Goal: Check status: Check status

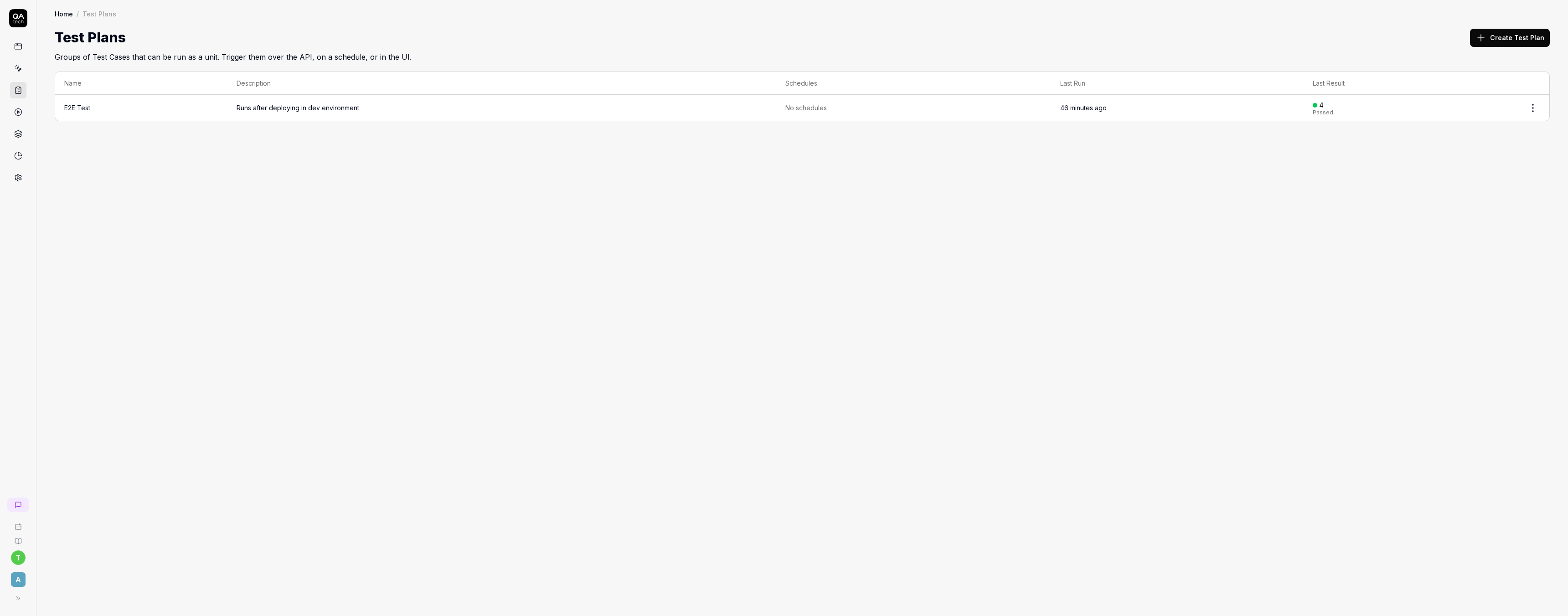
click at [17, 66] on icon at bounding box center [18, 68] width 8 height 8
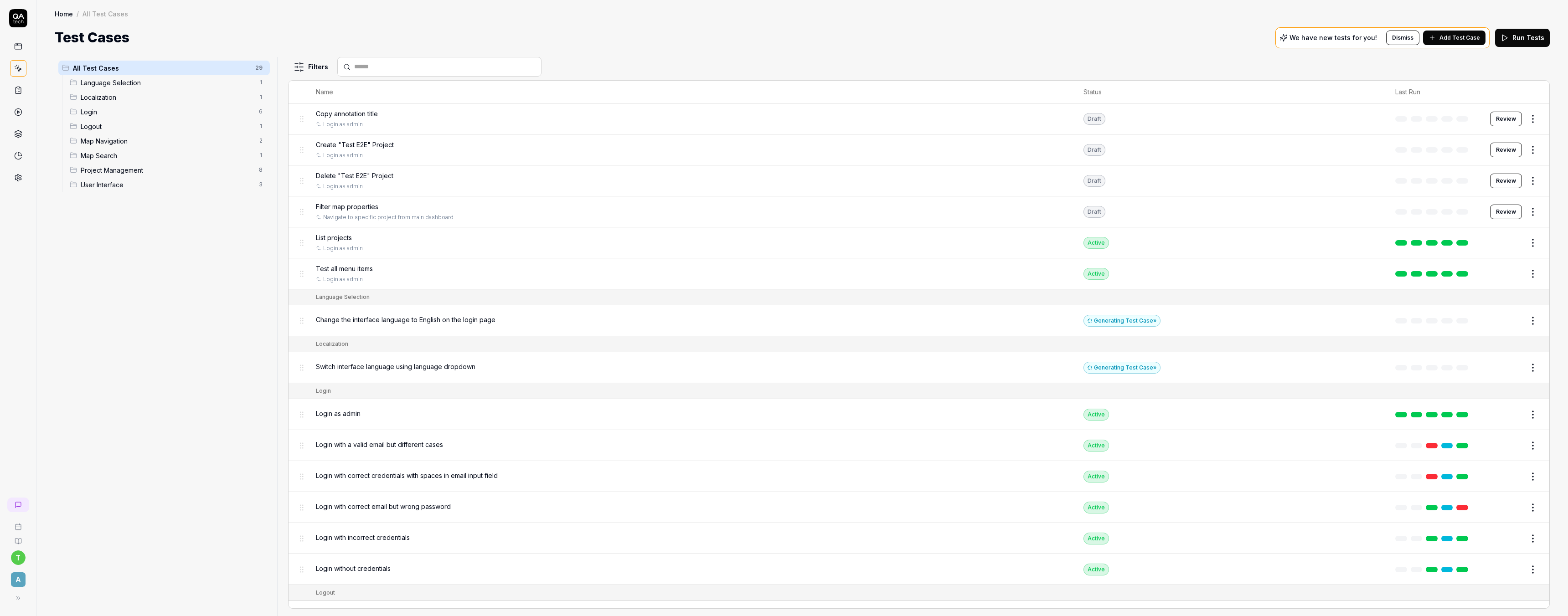
click at [97, 185] on span "User Interface" at bounding box center [167, 184] width 173 height 10
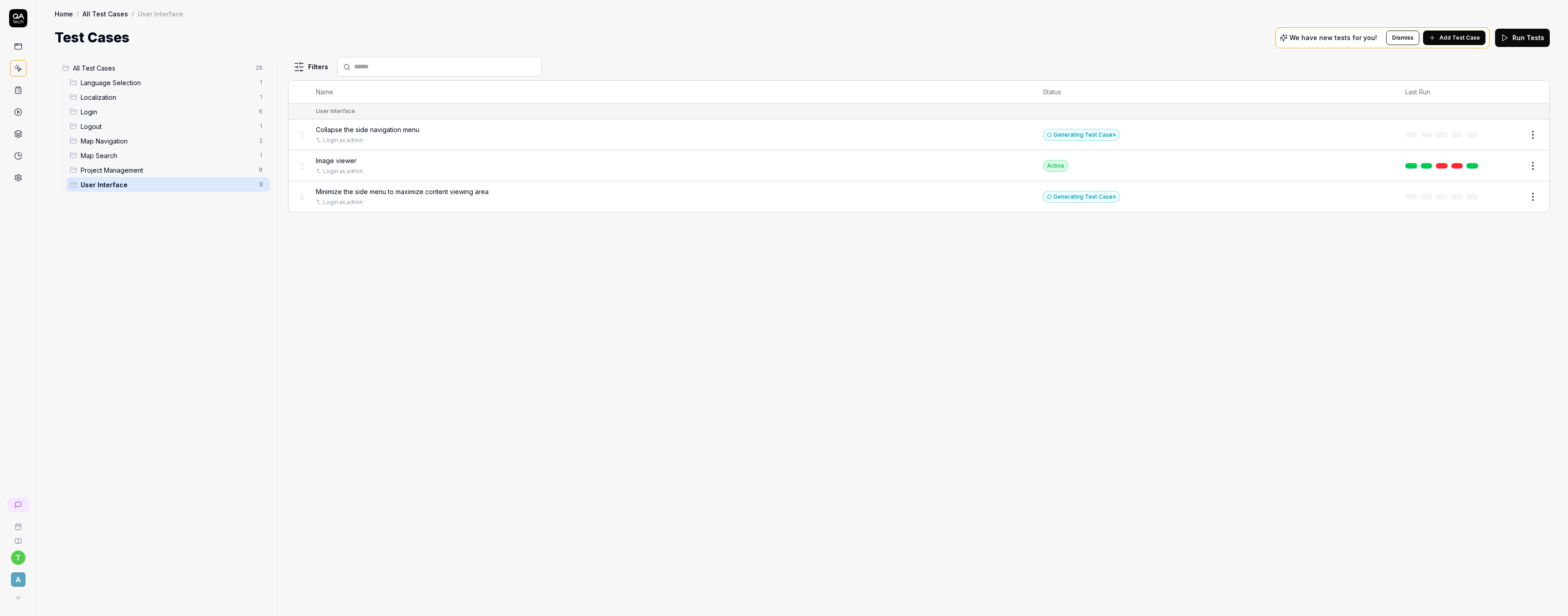
click at [1472, 166] on link at bounding box center [1472, 166] width 12 height 5
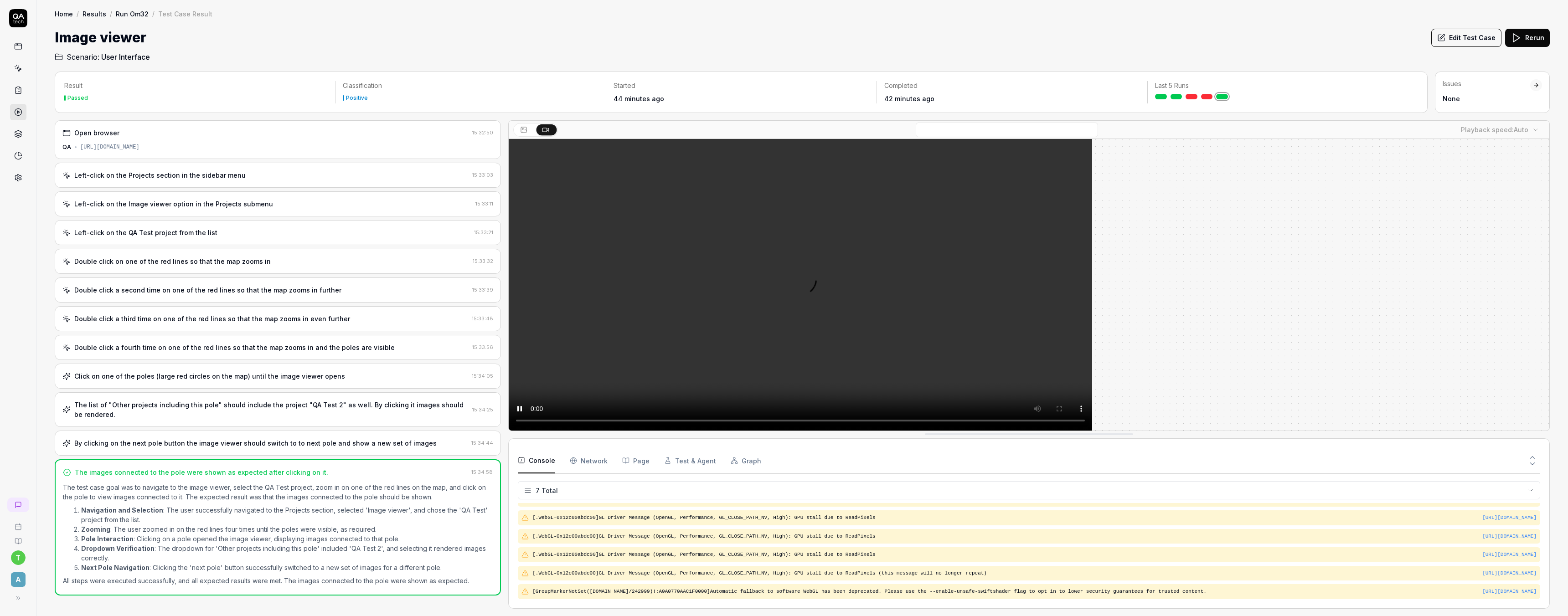
scroll to position [63, 0]
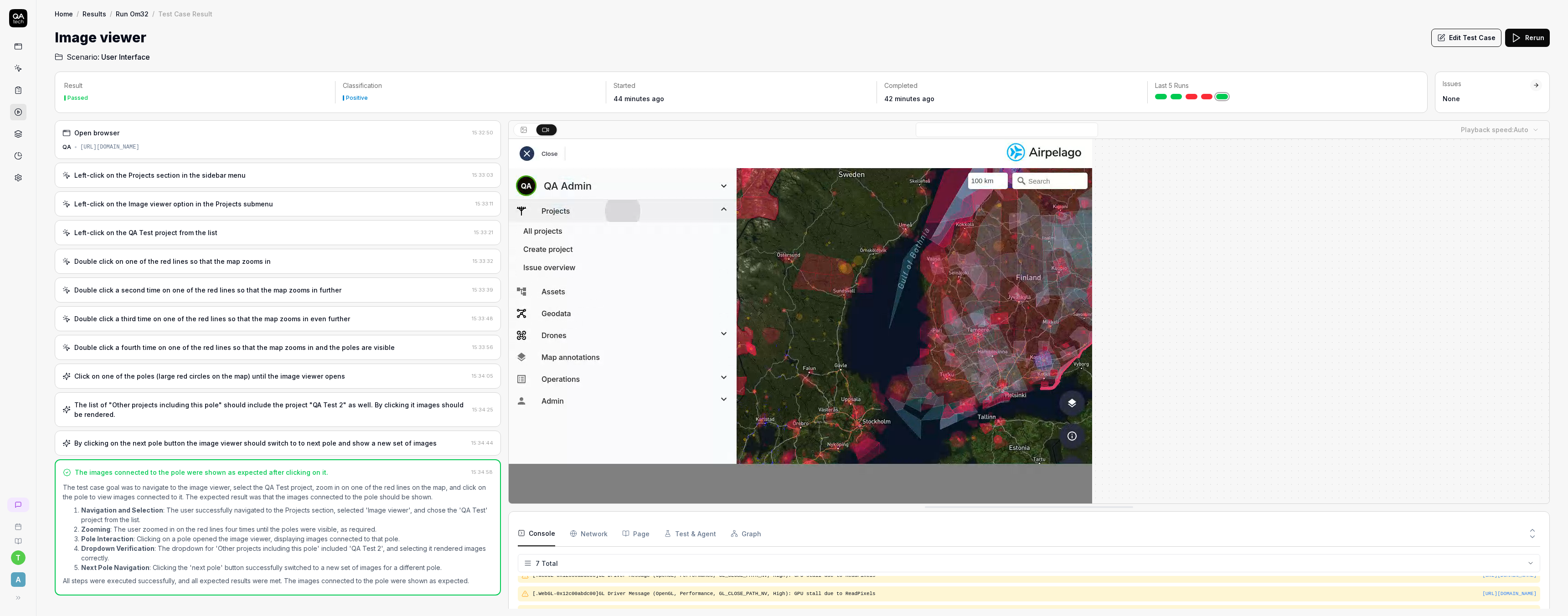
click at [14, 16] on icon at bounding box center [18, 18] width 18 height 18
